Goal: Task Accomplishment & Management: Manage account settings

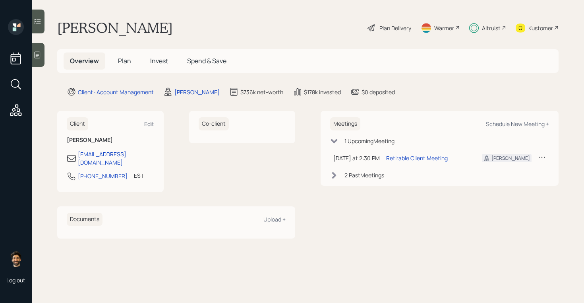
click at [155, 62] on span "Invest" at bounding box center [159, 60] width 18 height 9
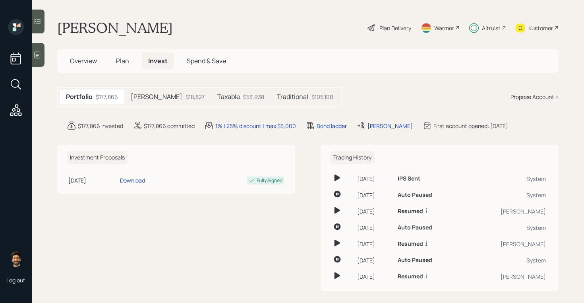
click at [148, 94] on div "[PERSON_NAME] $18,827" at bounding box center [167, 96] width 87 height 15
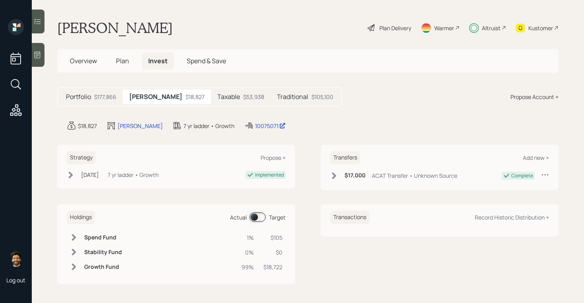
click at [123, 63] on span "Plan" at bounding box center [122, 60] width 13 height 9
